Goal: Task Accomplishment & Management: Use online tool/utility

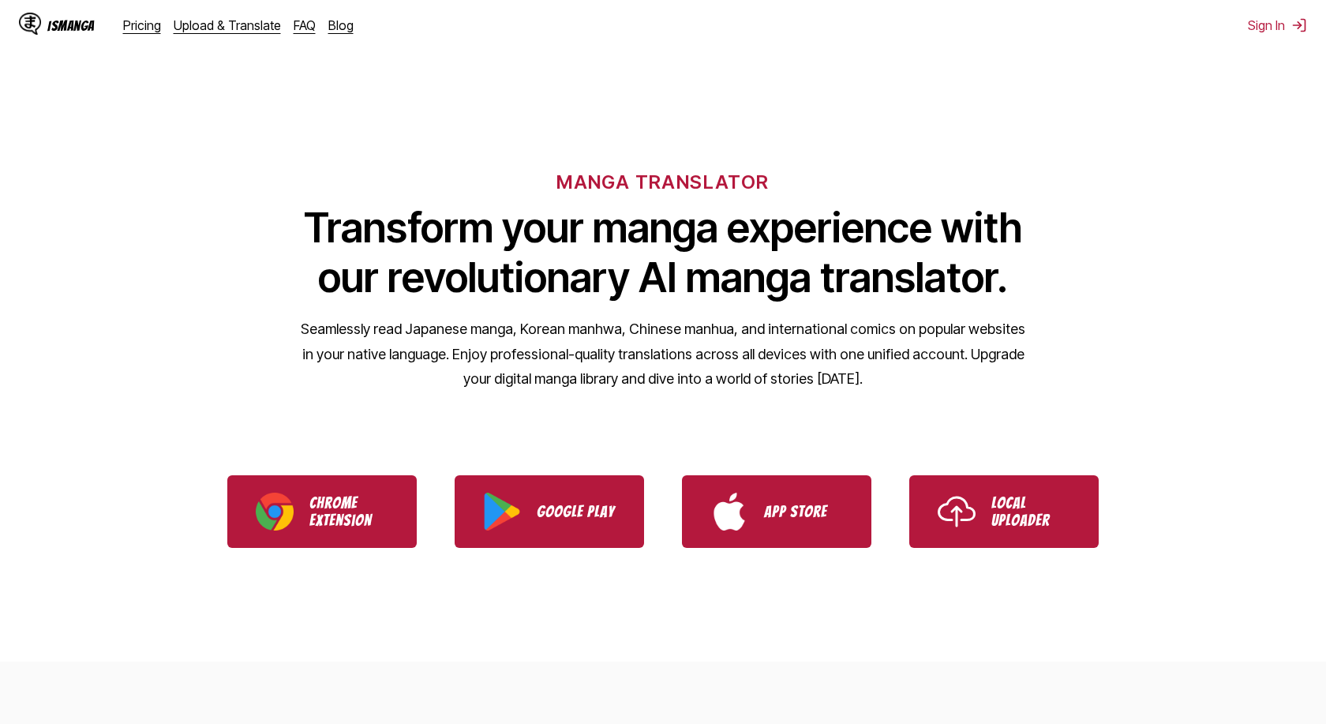
click at [1192, 211] on div "MANGA TRANSLATOR Transform your manga experience with our revolutionary AI mang…" at bounding box center [663, 254] width 1326 height 301
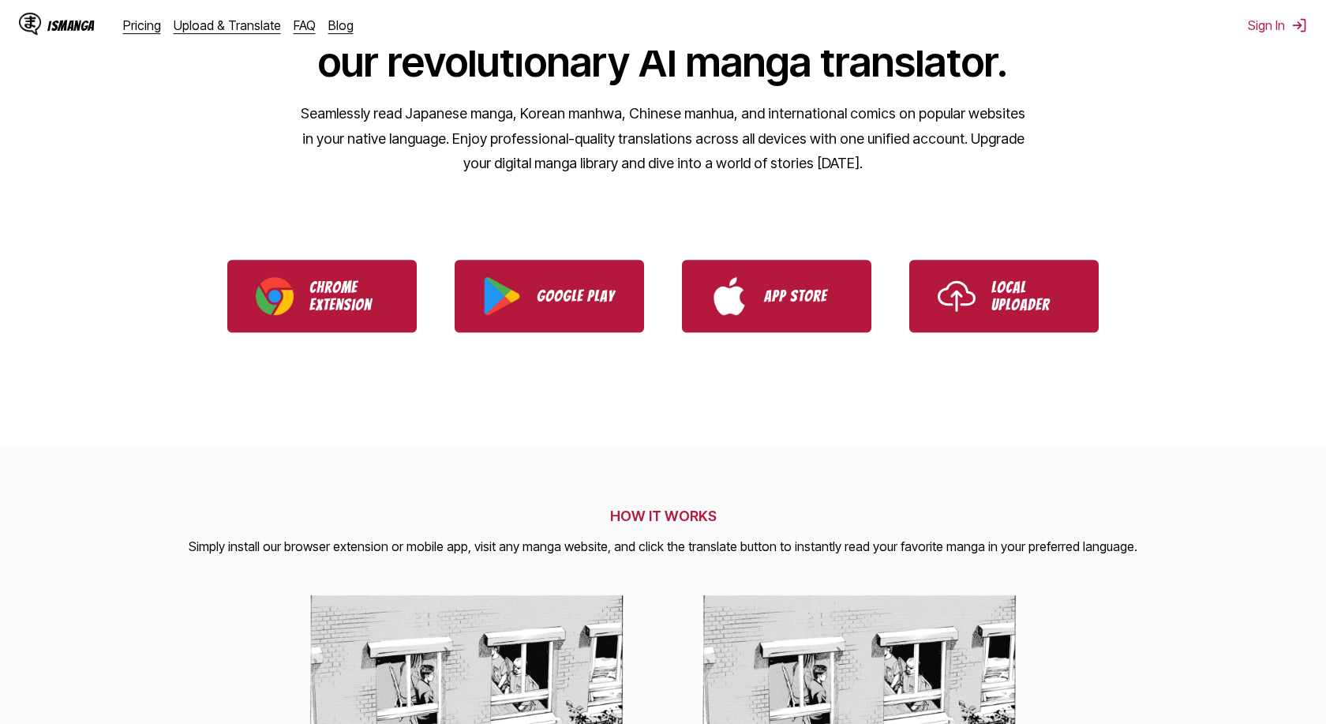
scroll to position [241, 0]
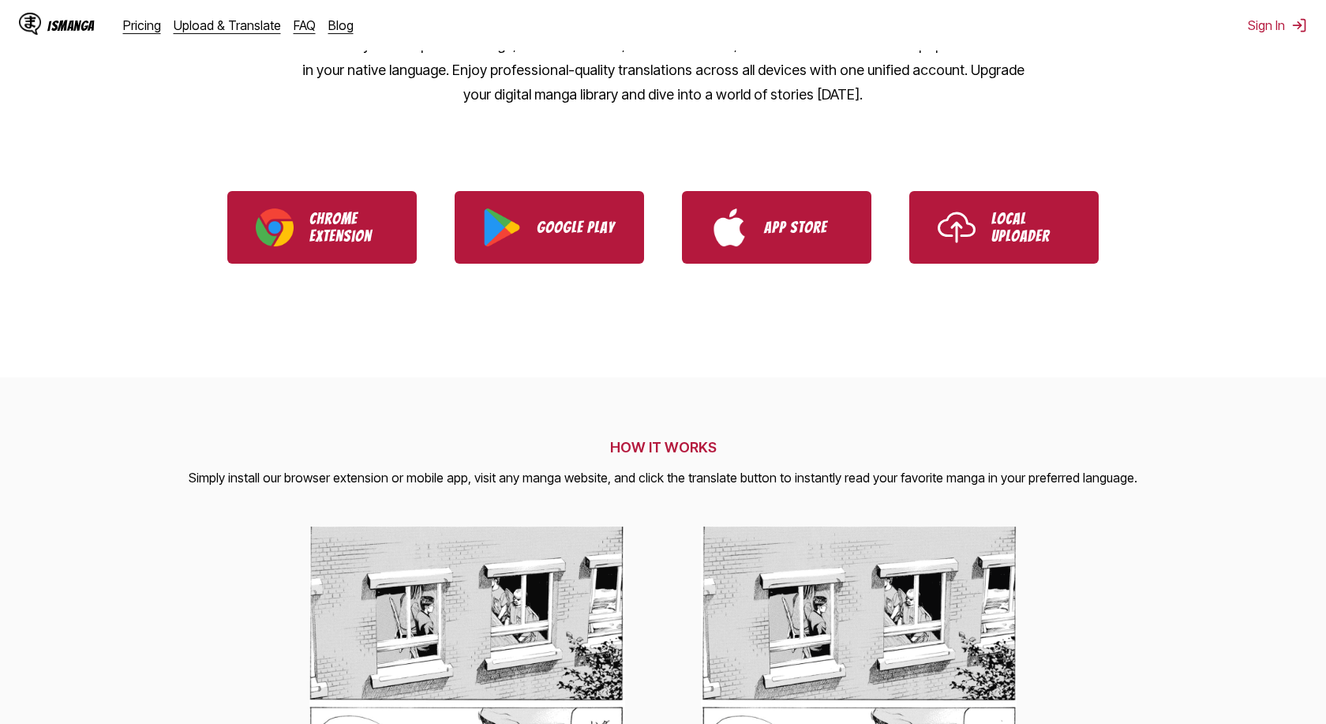
scroll to position [322, 0]
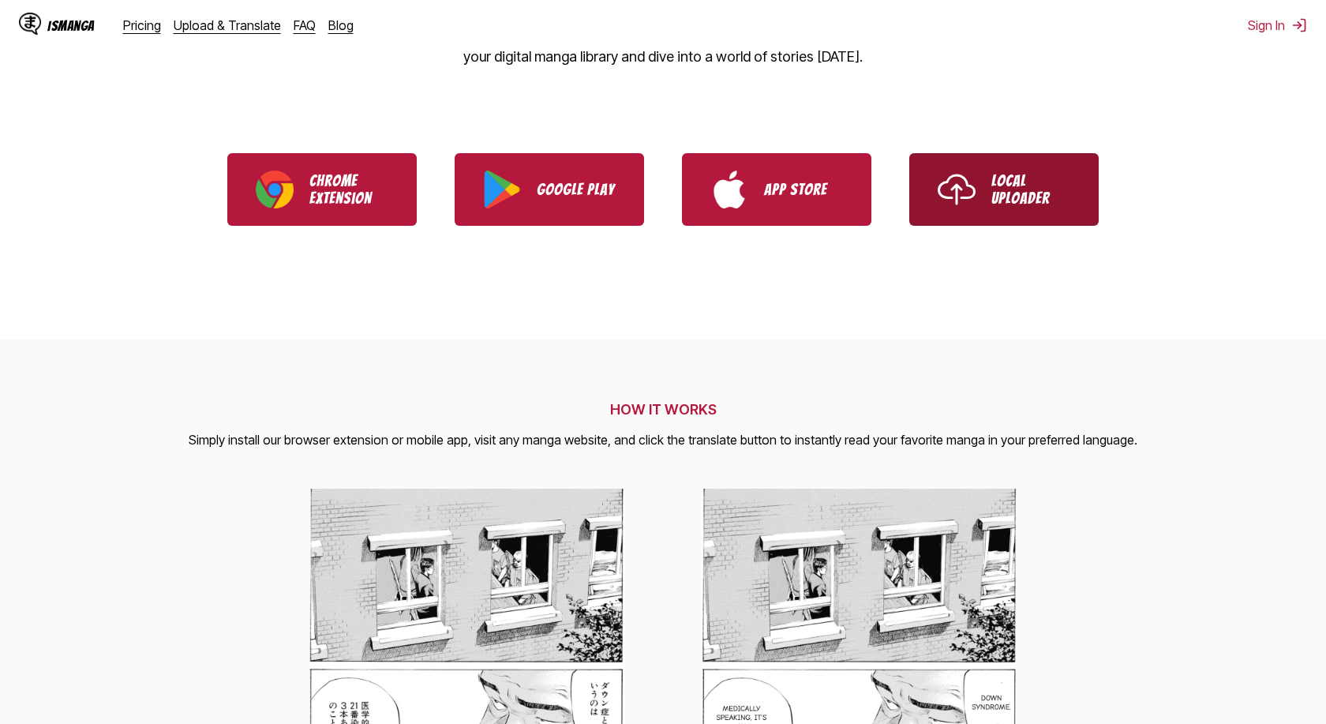
click at [1036, 213] on link "Local Uploader" at bounding box center [1003, 189] width 189 height 73
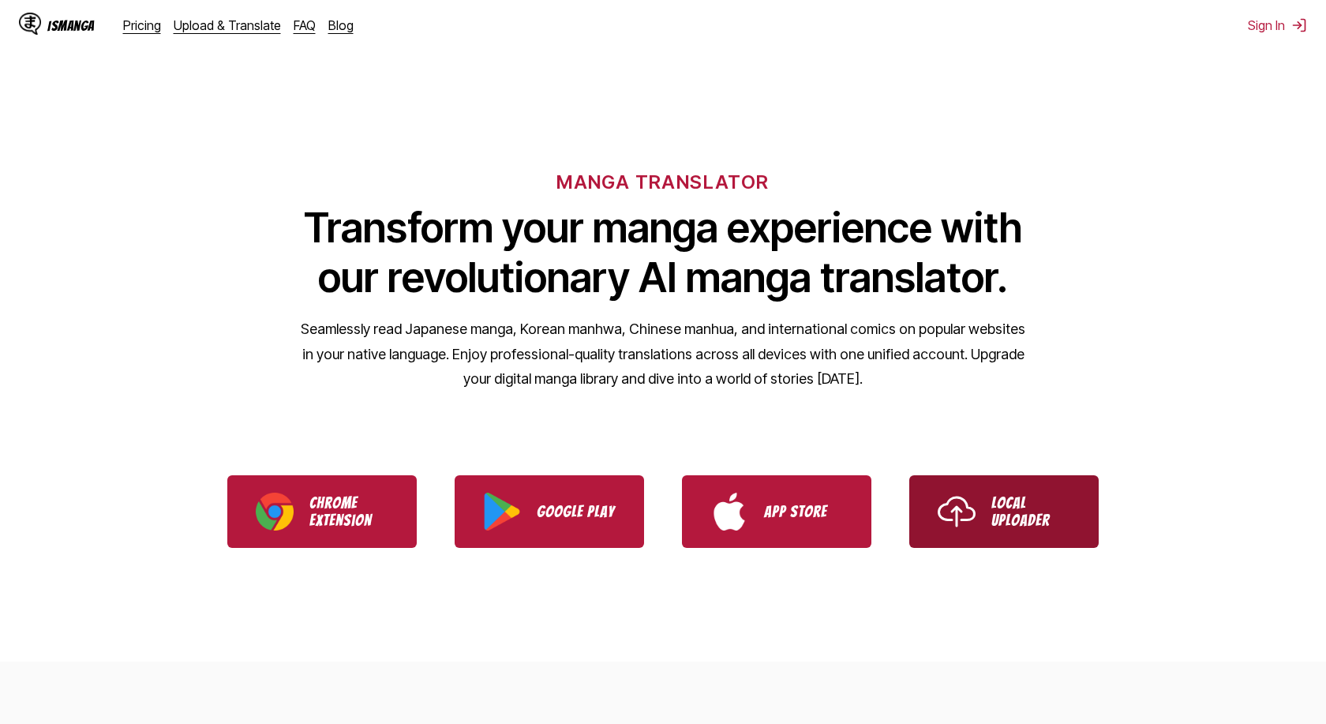
scroll to position [322, 0]
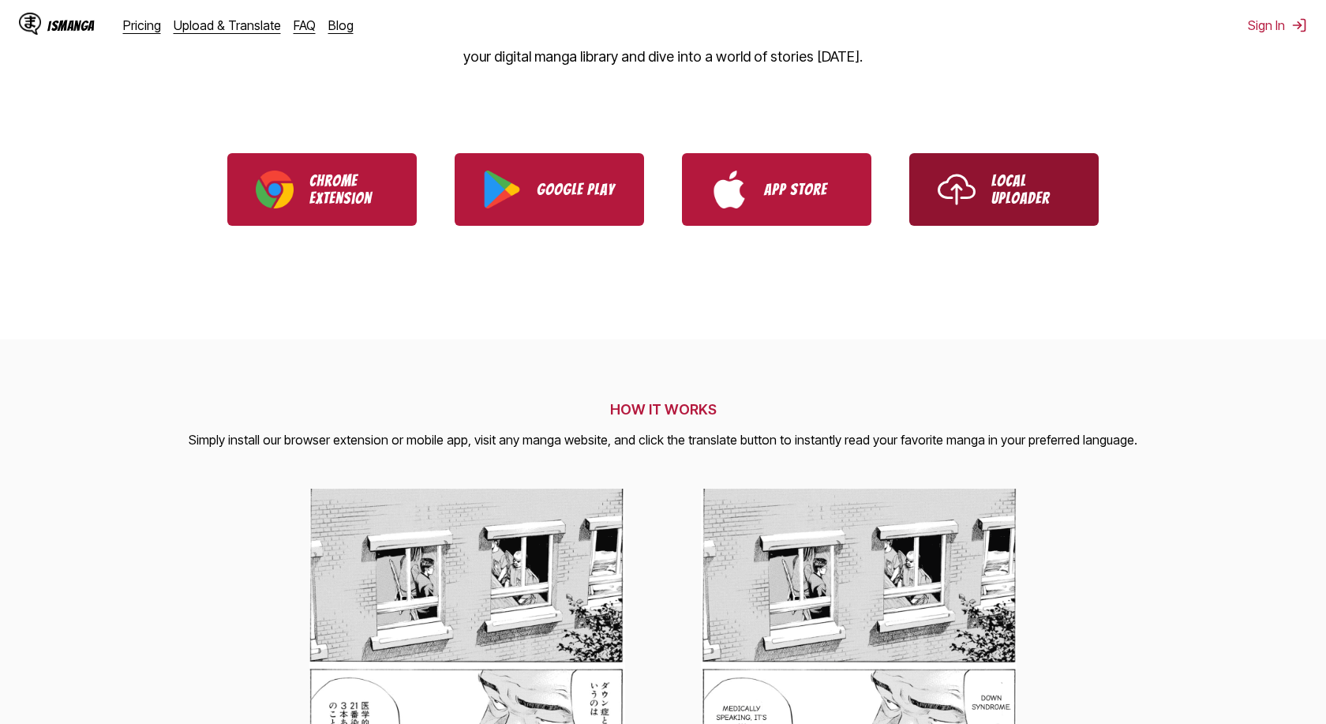
click at [1010, 194] on p "Local Uploader" at bounding box center [1030, 189] width 79 height 35
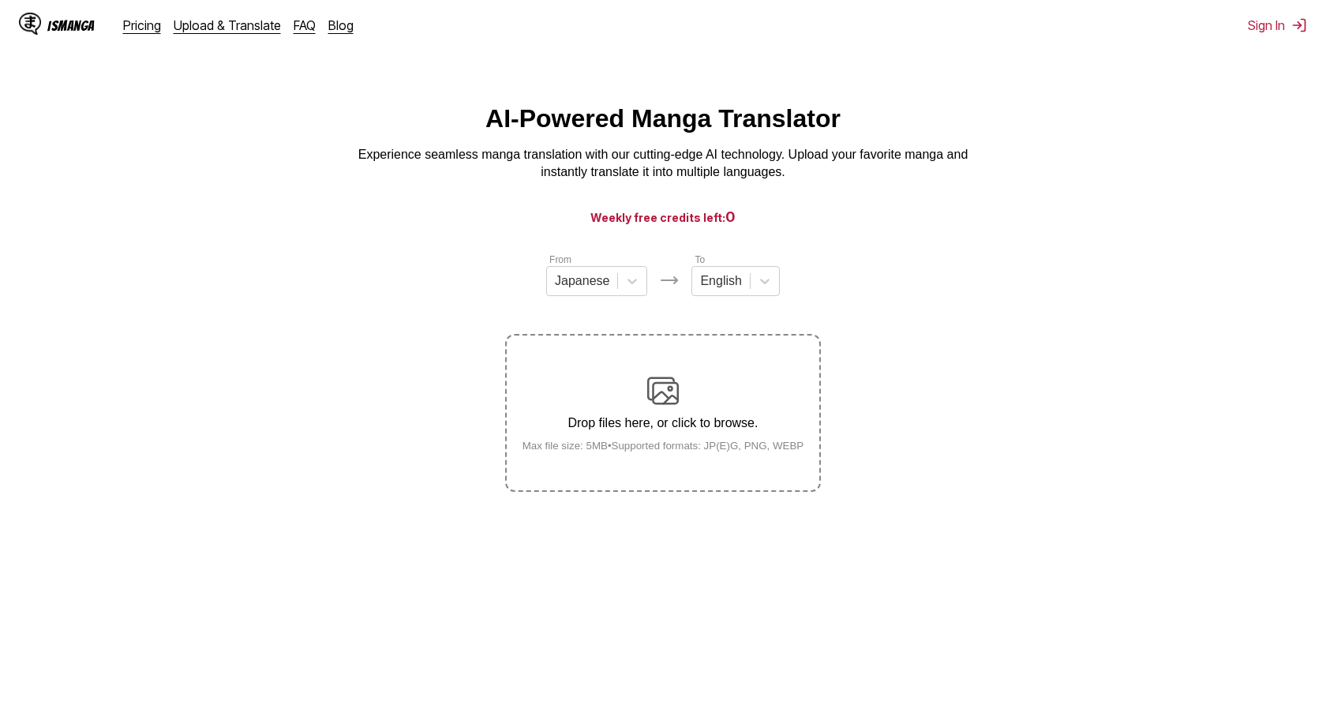
click at [657, 404] on img at bounding box center [663, 391] width 32 height 32
click at [0, 0] on input "Drop files here, or click to browse. Max file size: 5MB • Supported formats: JP…" at bounding box center [0, 0] width 0 height 0
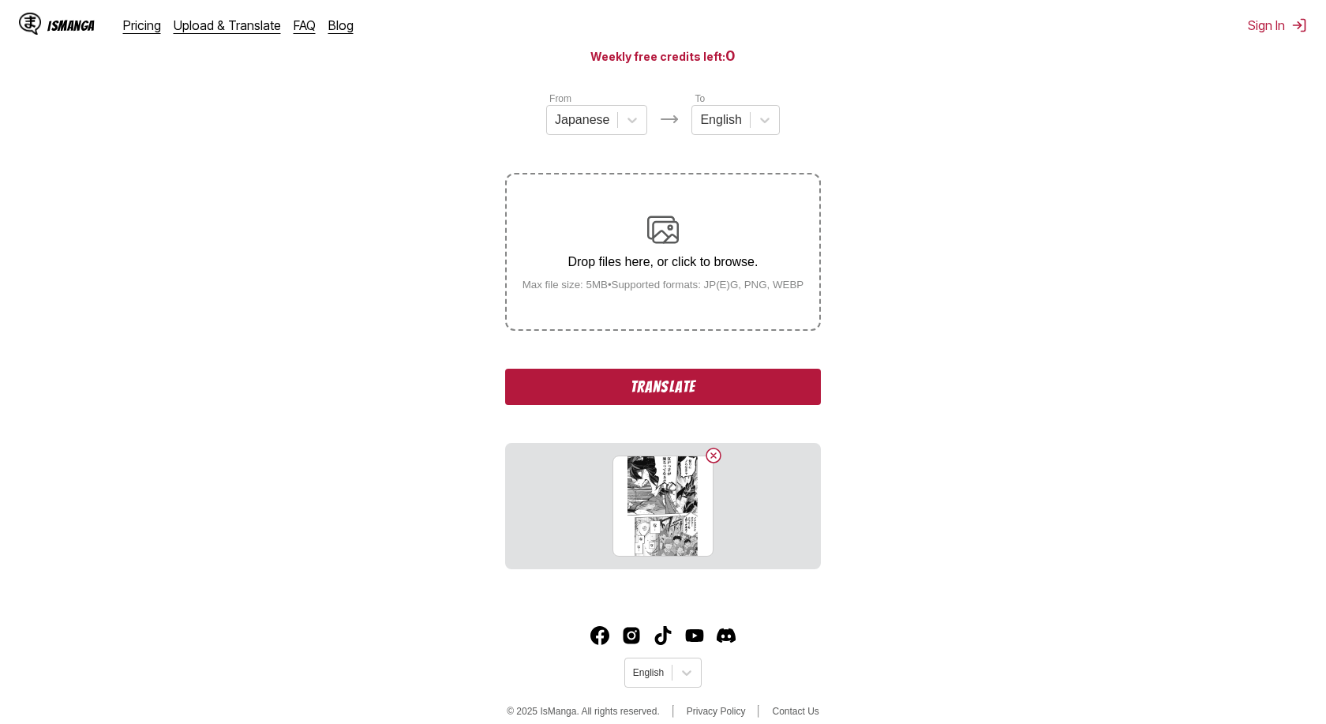
click at [658, 388] on button "Translate" at bounding box center [663, 387] width 316 height 36
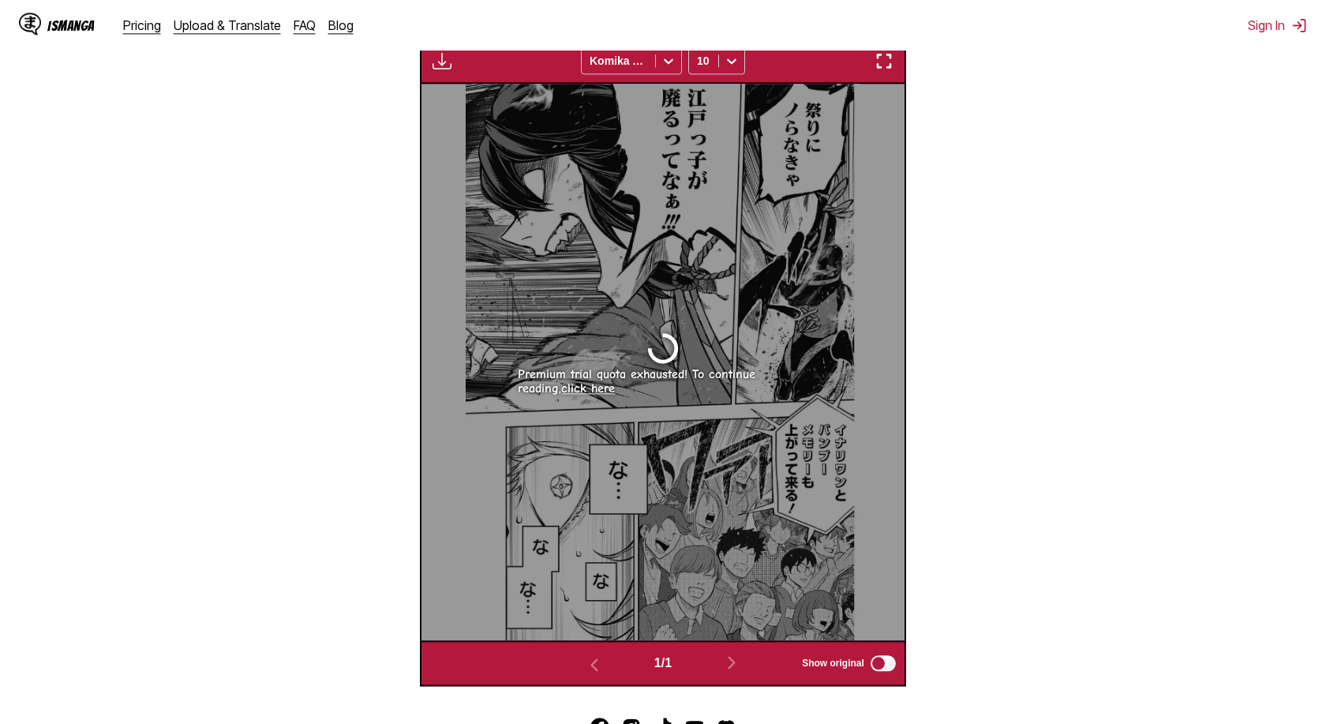
scroll to position [547, 0]
